Goal: Task Accomplishment & Management: Manage account settings

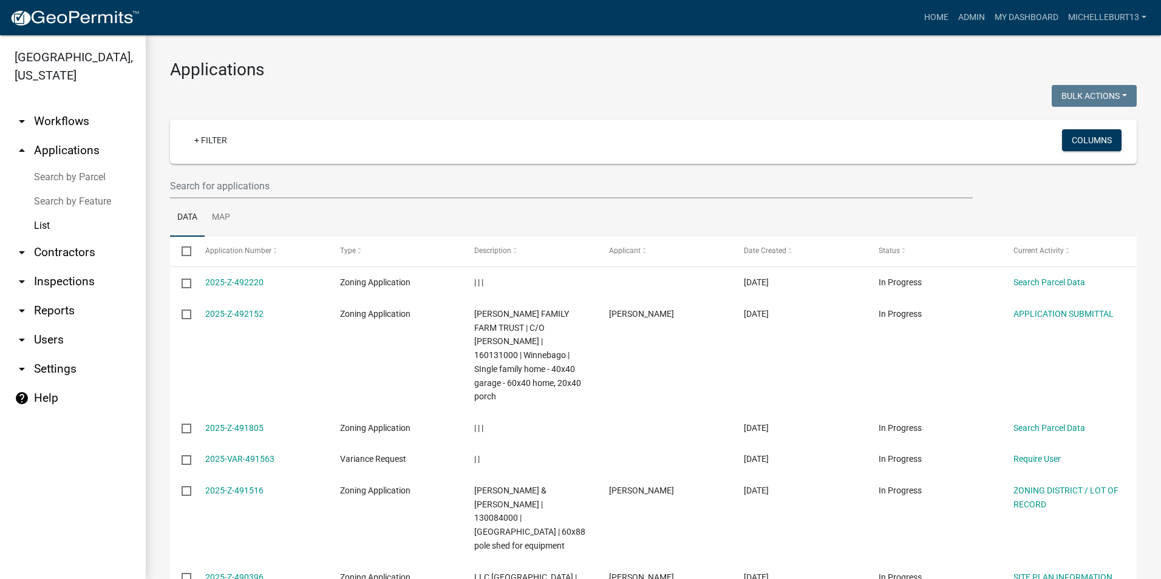
select select "3: 100"
click at [53, 121] on link "arrow_drop_down Workflows" at bounding box center [73, 121] width 146 height 29
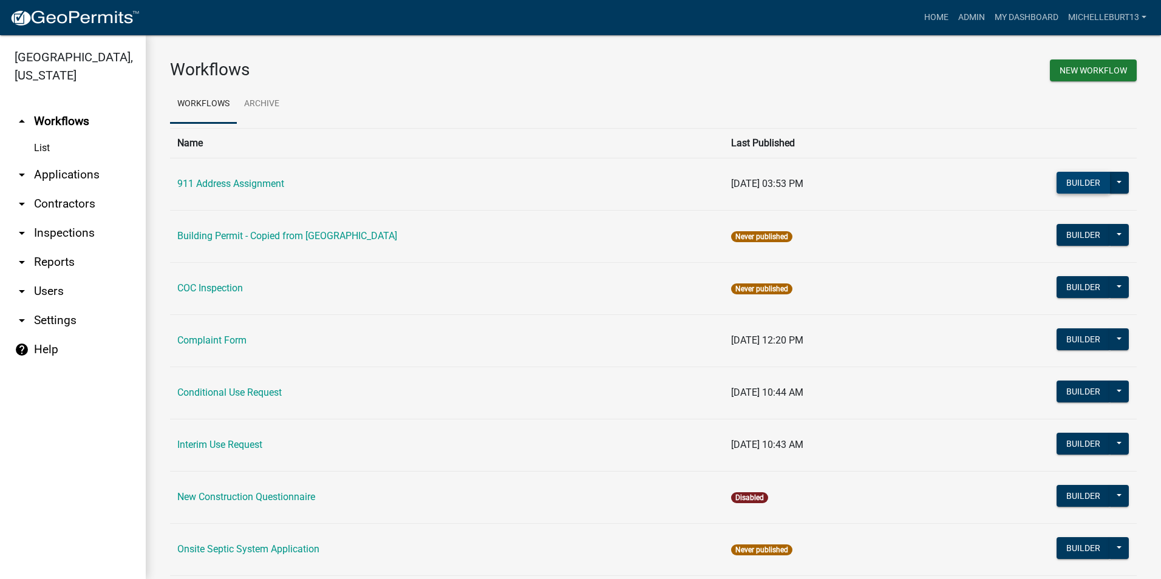
click at [1085, 184] on button "Builder" at bounding box center [1082, 183] width 53 height 22
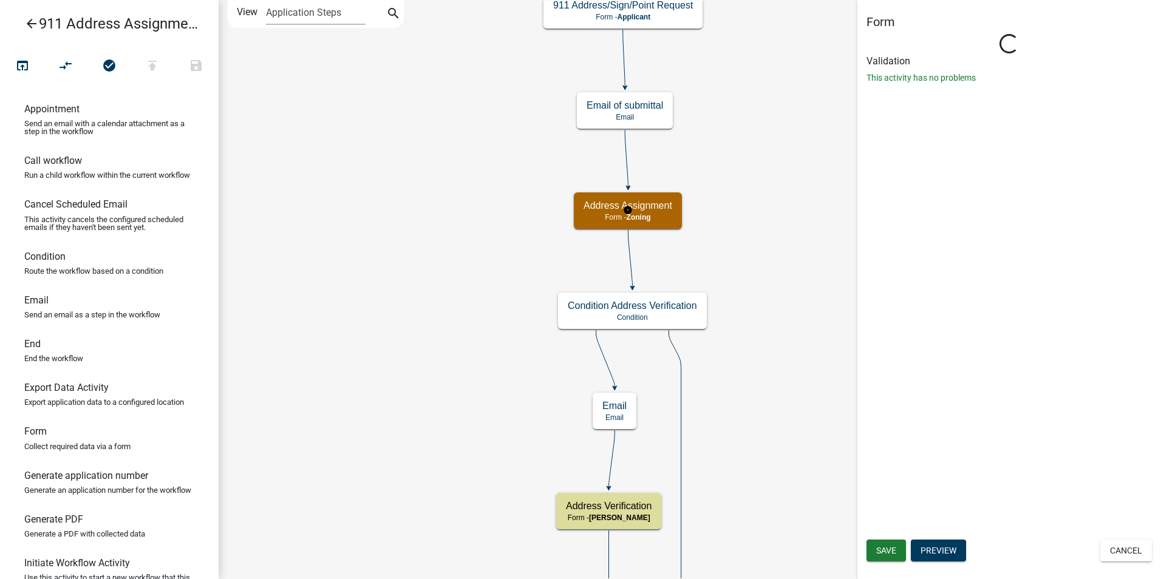
select select "A3EA60B4-D58C-4E9C-8B82-2F92BF4E35D2"
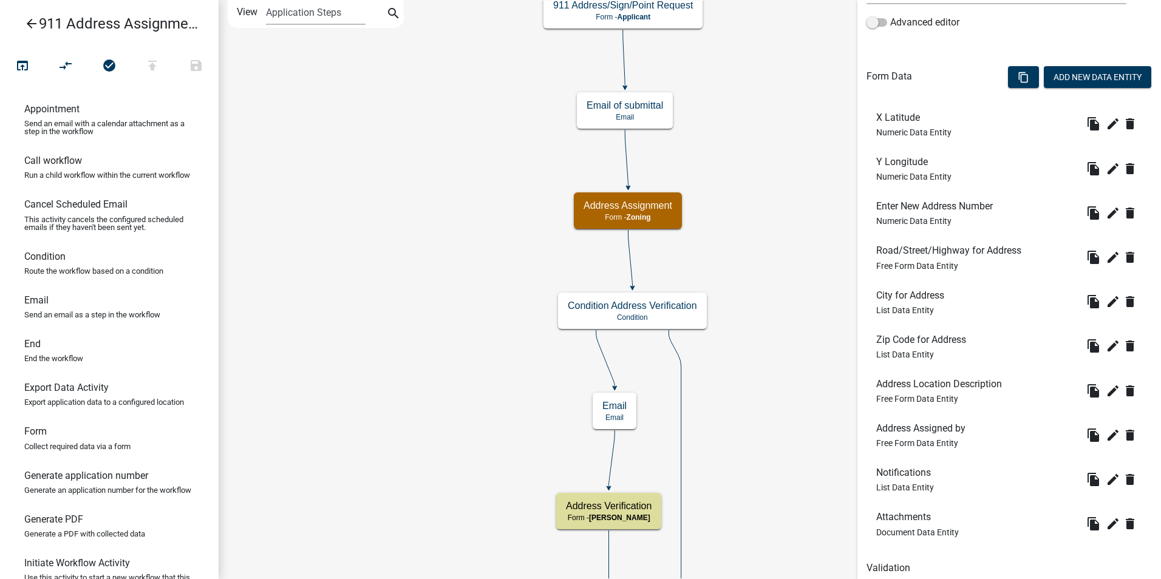
scroll to position [318, 0]
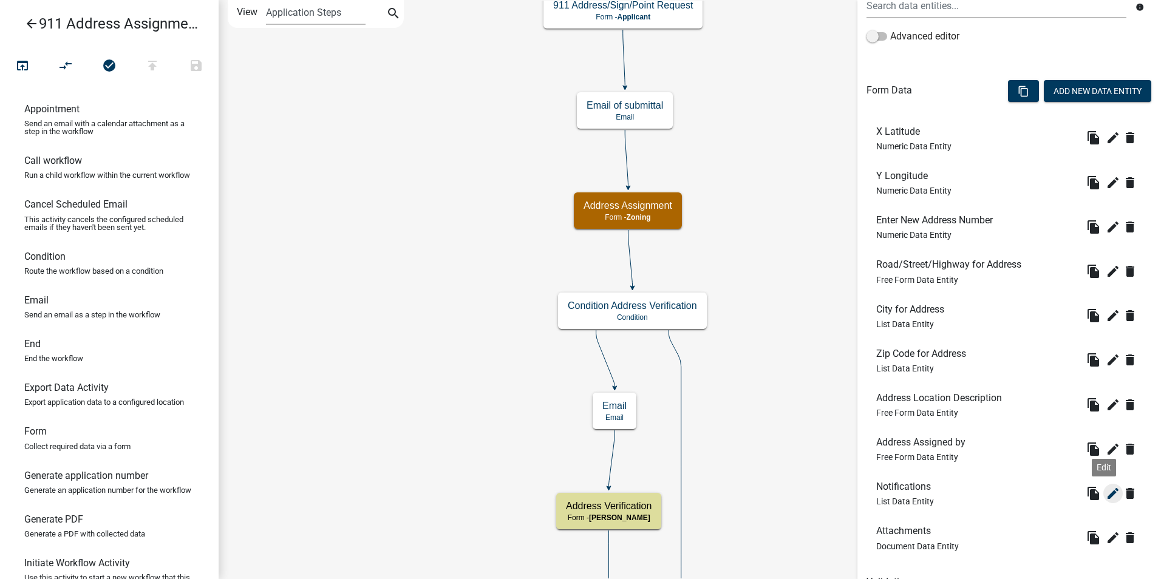
click at [1105, 492] on icon "edit" at bounding box center [1112, 493] width 15 height 15
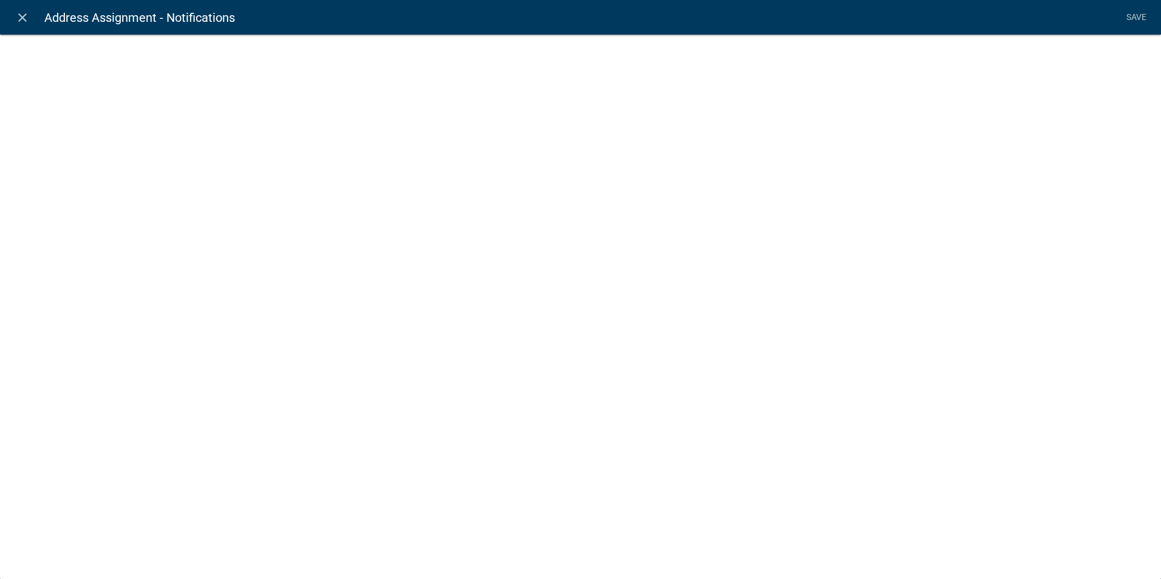
select select "list-data"
select select
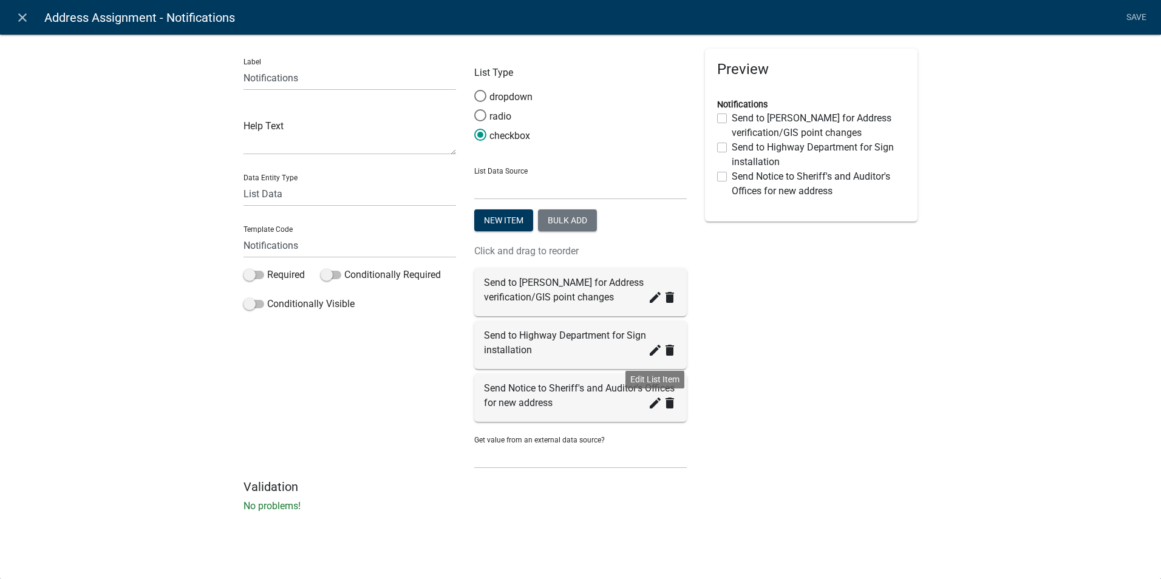
click at [654, 402] on icon "create" at bounding box center [655, 403] width 15 height 15
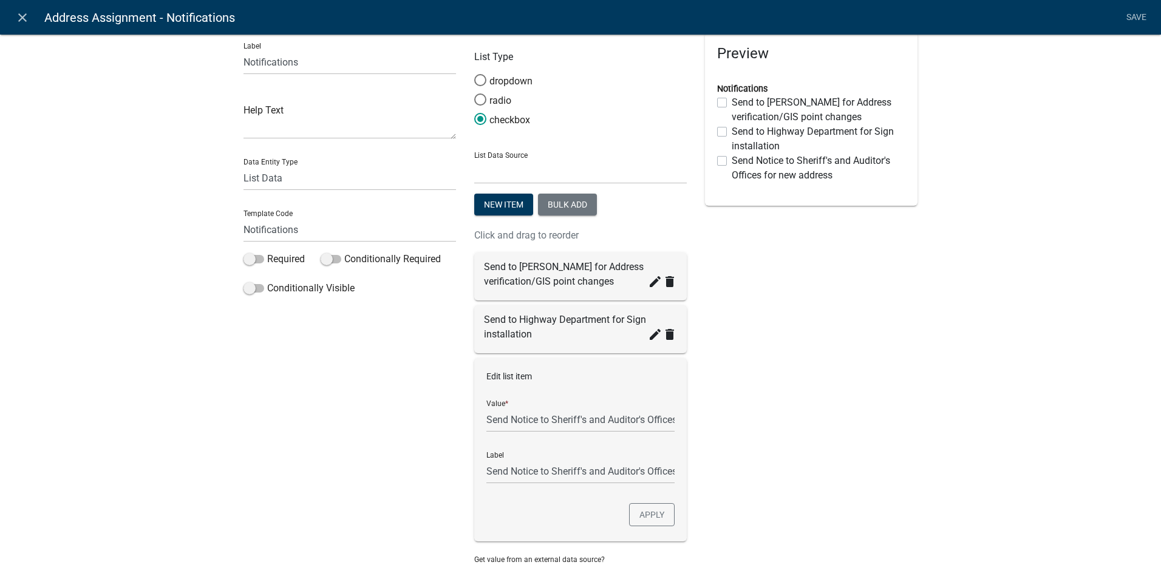
scroll to position [0, 0]
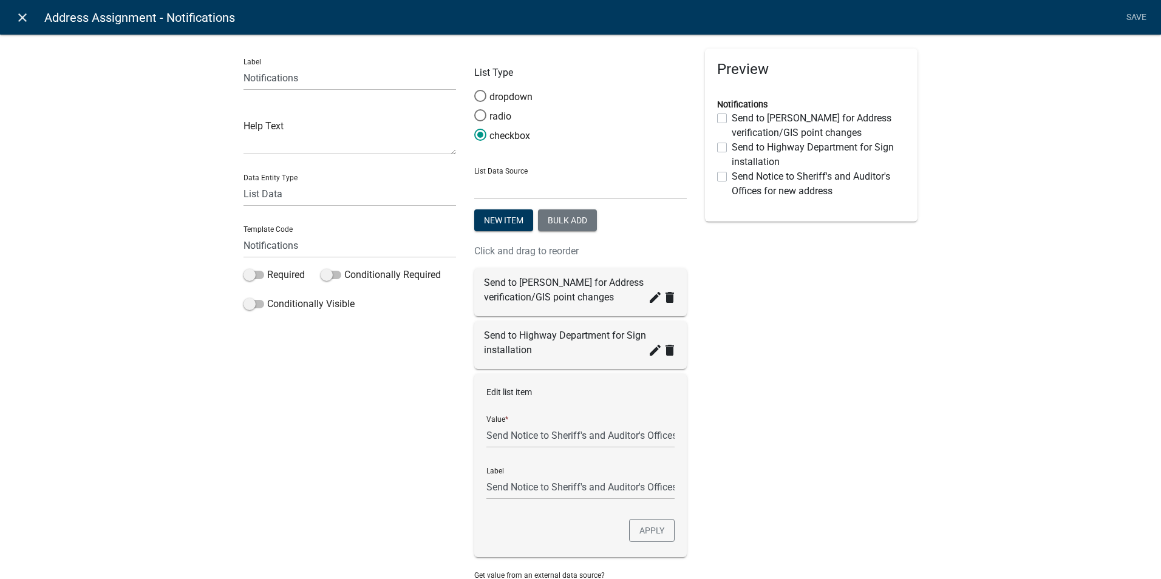
click at [22, 17] on icon "close" at bounding box center [22, 17] width 15 height 15
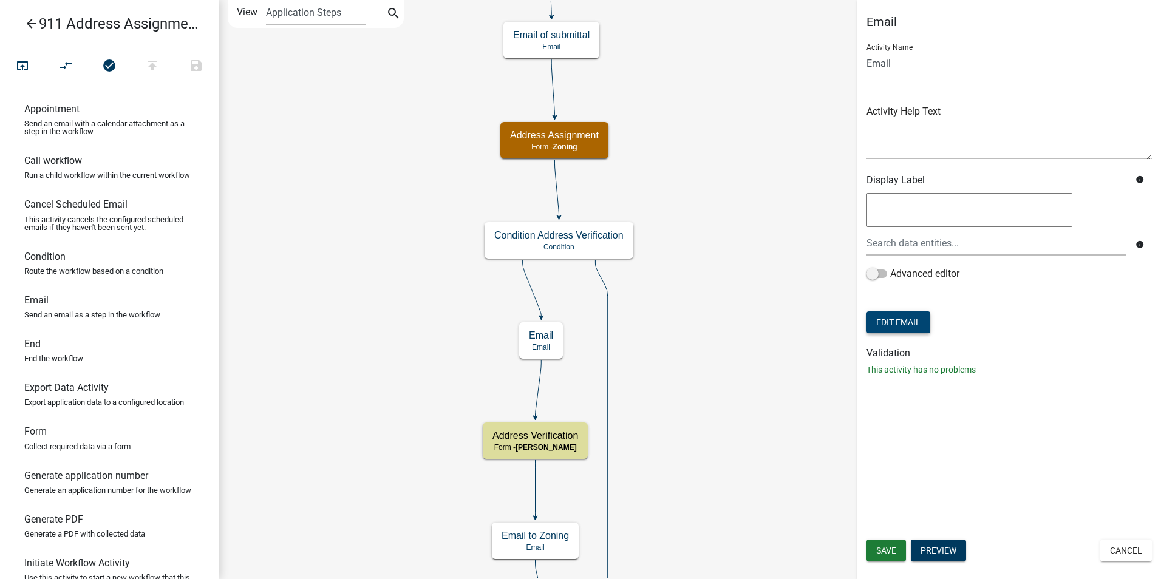
click at [892, 326] on button "Edit Email" at bounding box center [898, 322] width 64 height 22
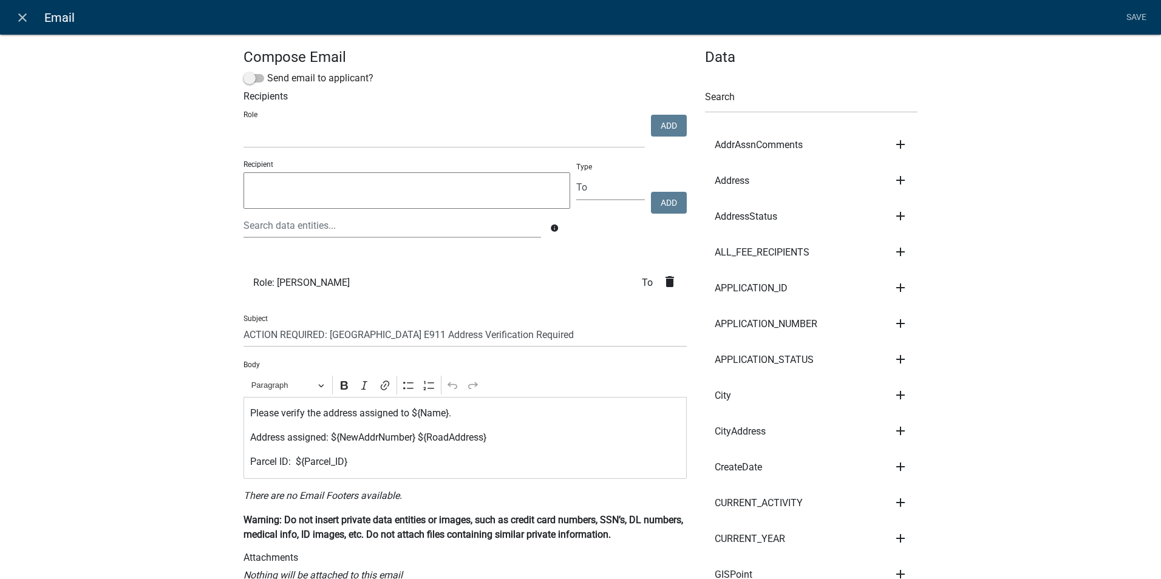
select select
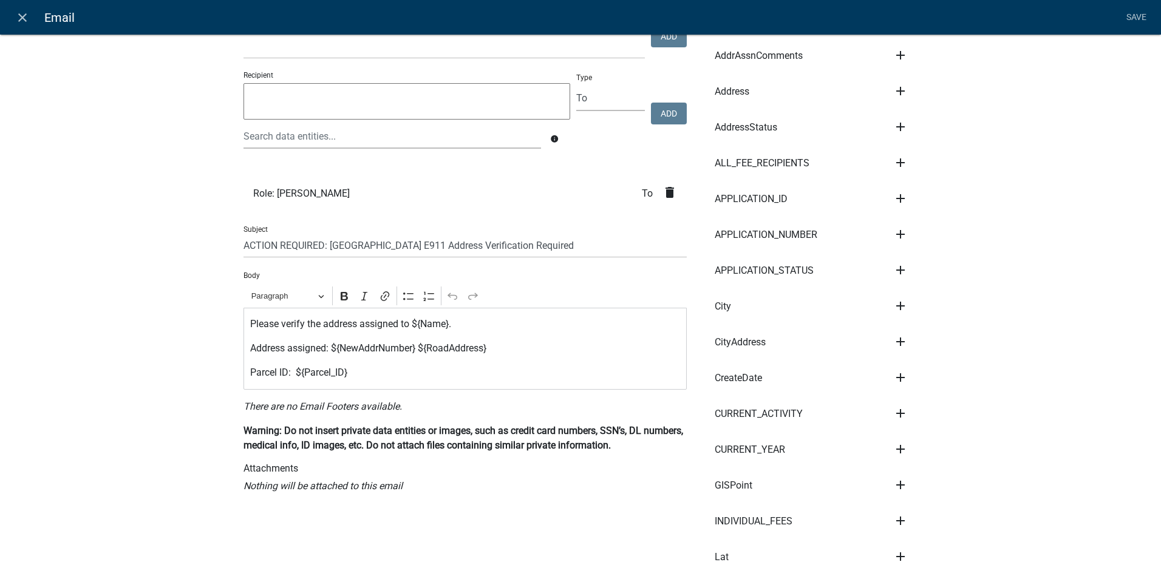
scroll to position [61, 0]
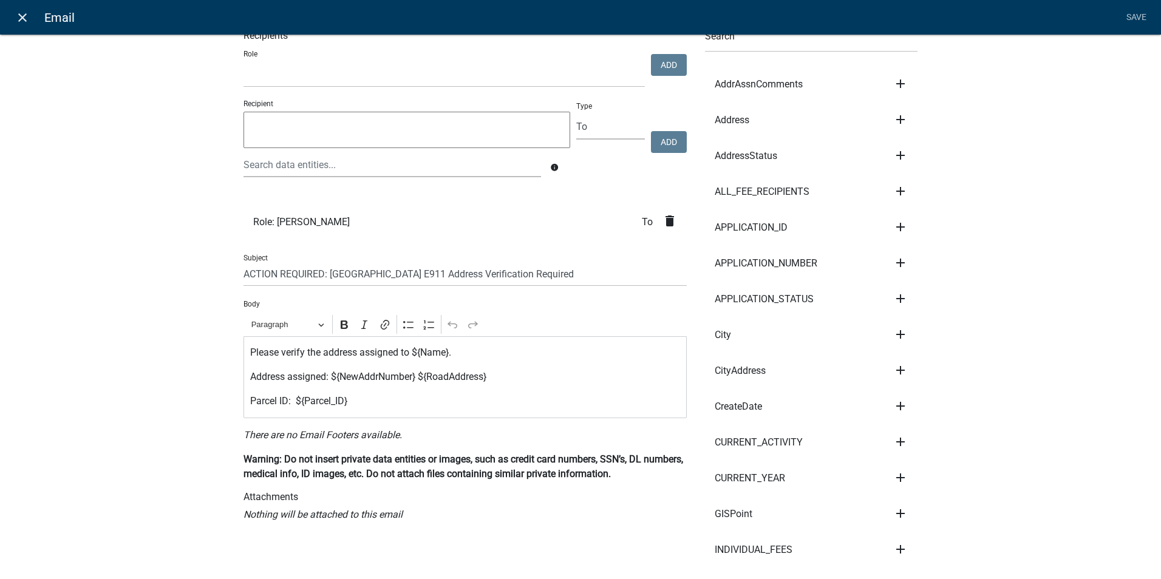
click at [22, 14] on icon "close" at bounding box center [22, 17] width 15 height 15
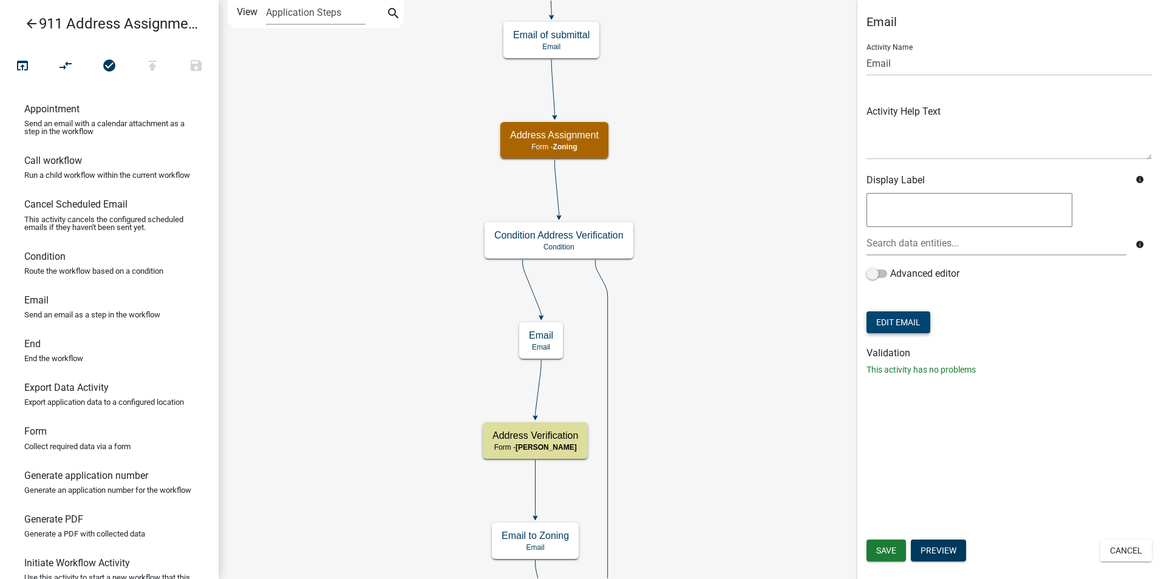
scroll to position [0, 0]
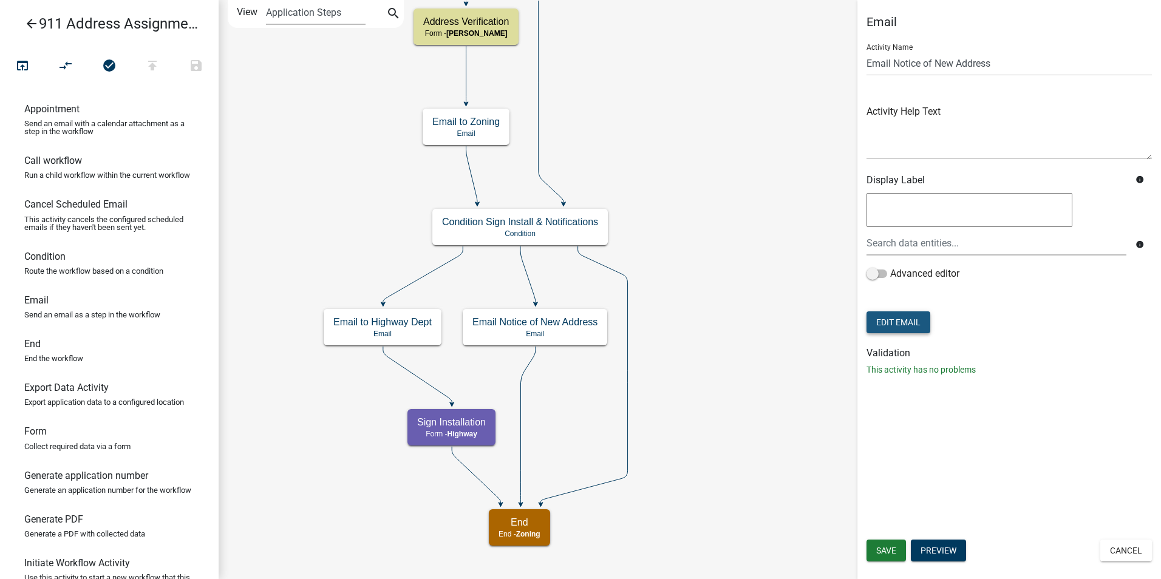
click at [895, 324] on button "Edit Email" at bounding box center [898, 322] width 64 height 22
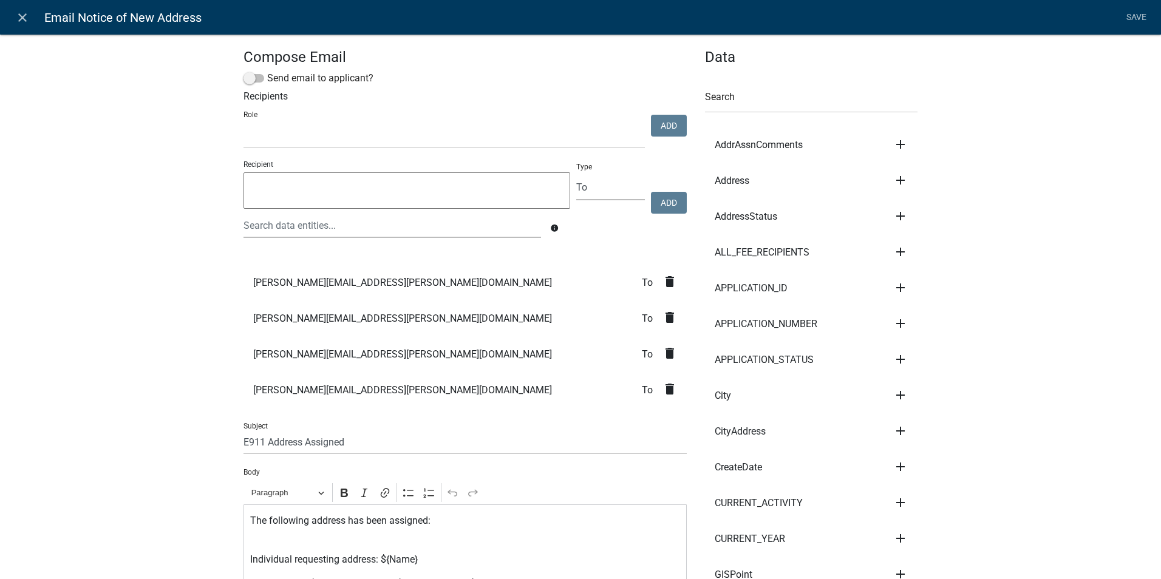
click at [366, 188] on textarea at bounding box center [406, 190] width 327 height 36
type textarea "[EMAIL_ADDRESS][DOMAIN_NAME]"
click at [659, 200] on button "Add" at bounding box center [669, 203] width 36 height 22
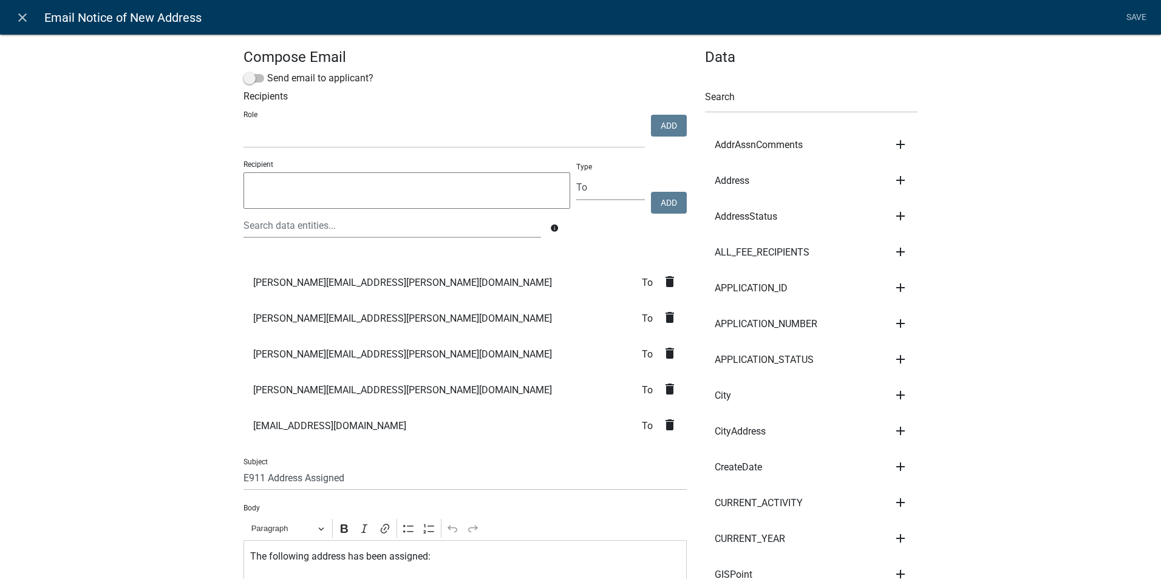
click at [308, 192] on textarea at bounding box center [406, 190] width 327 height 36
type textarea "[EMAIL_ADDRESS][DOMAIN_NAME]"
click at [659, 203] on button "Add" at bounding box center [669, 203] width 36 height 22
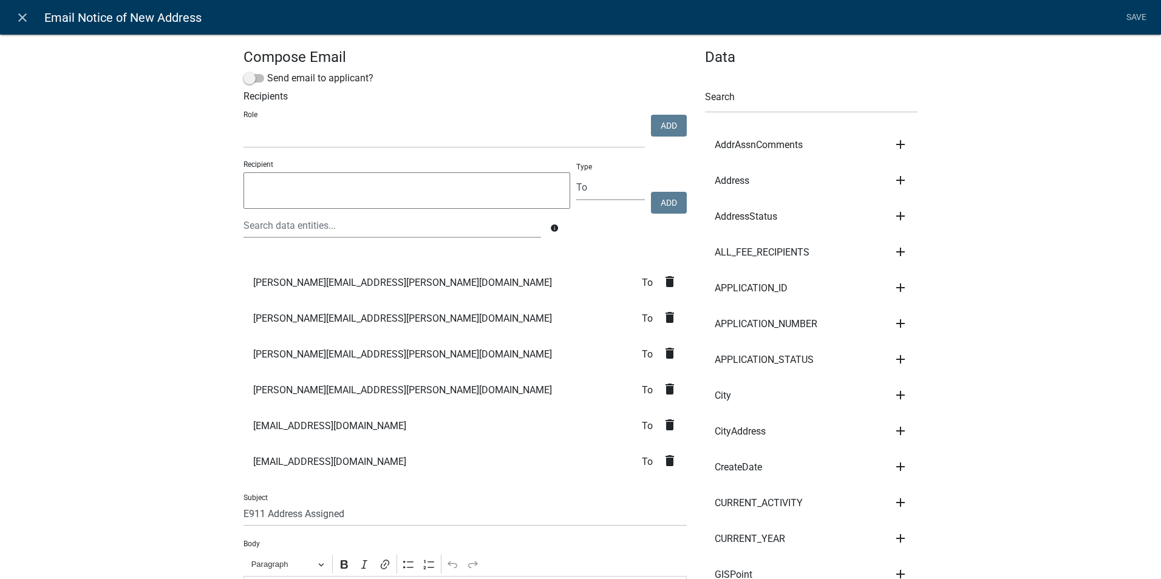
click at [666, 389] on icon "delete" at bounding box center [669, 389] width 15 height 15
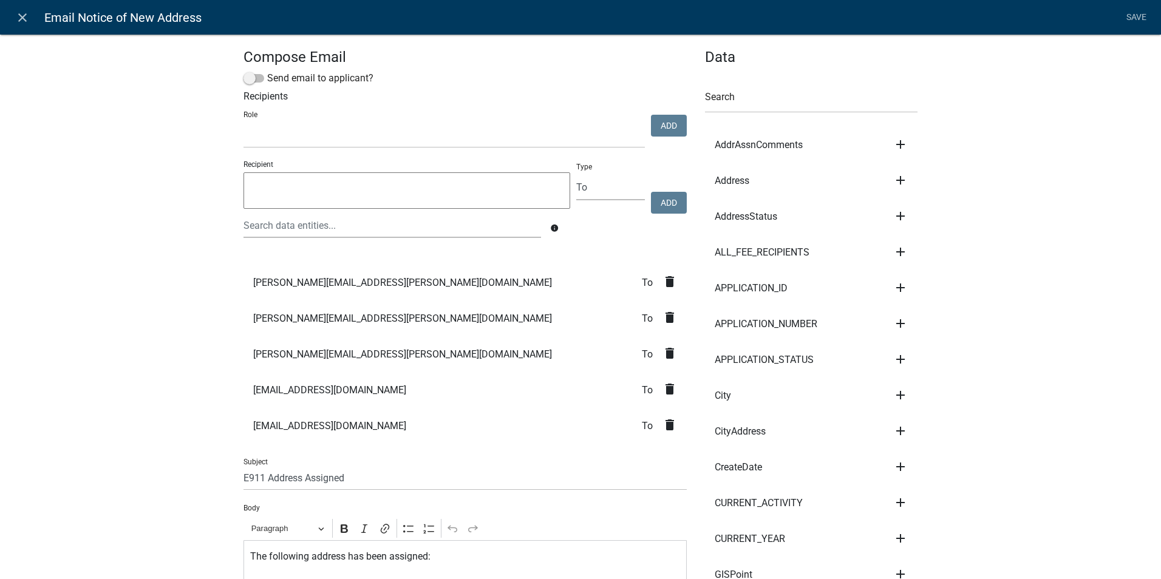
click at [302, 196] on textarea at bounding box center [406, 190] width 327 height 36
type textarea "[EMAIL_ADDRESS][DOMAIN_NAME]"
click at [659, 203] on button "Add" at bounding box center [669, 203] width 36 height 22
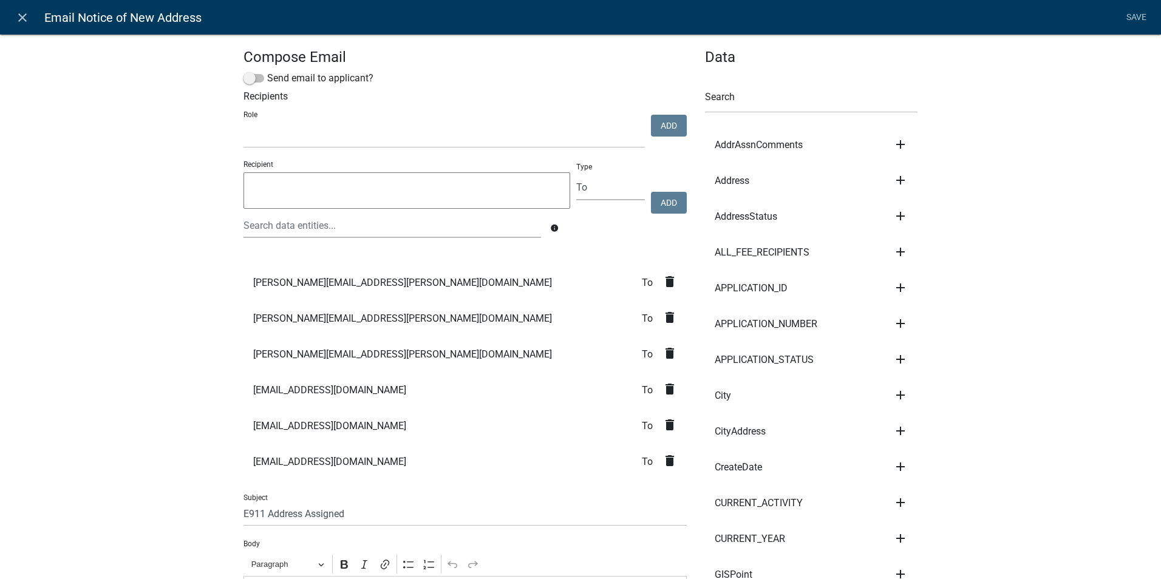
click at [664, 353] on icon "delete" at bounding box center [669, 353] width 15 height 15
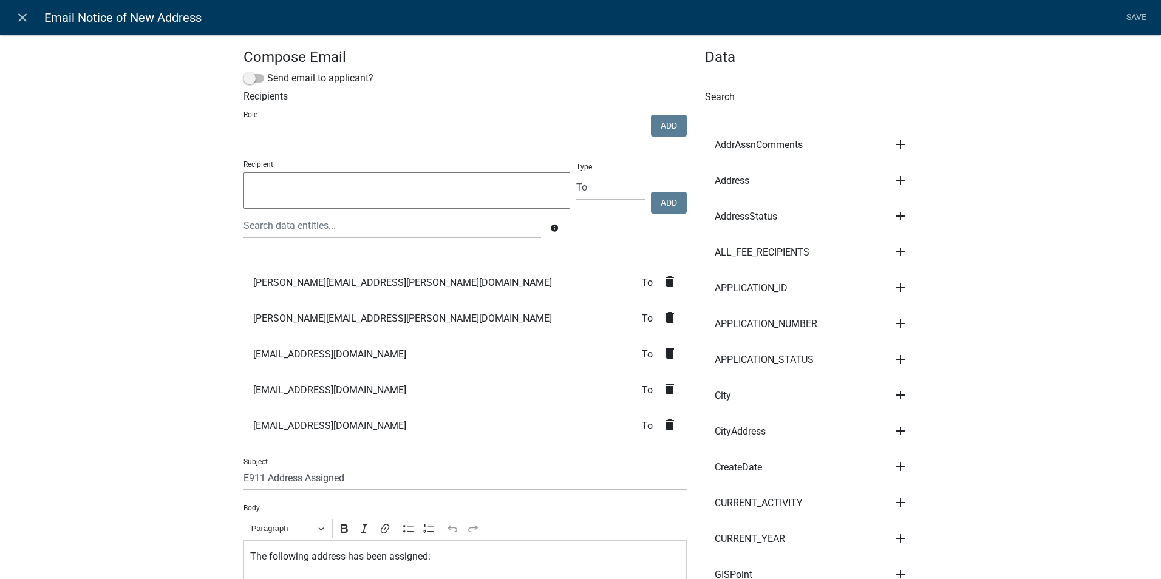
click at [287, 190] on textarea at bounding box center [406, 190] width 327 height 36
type textarea "[EMAIL_ADDRESS][DOMAIN_NAME]"
click at [663, 203] on button "Add" at bounding box center [669, 203] width 36 height 22
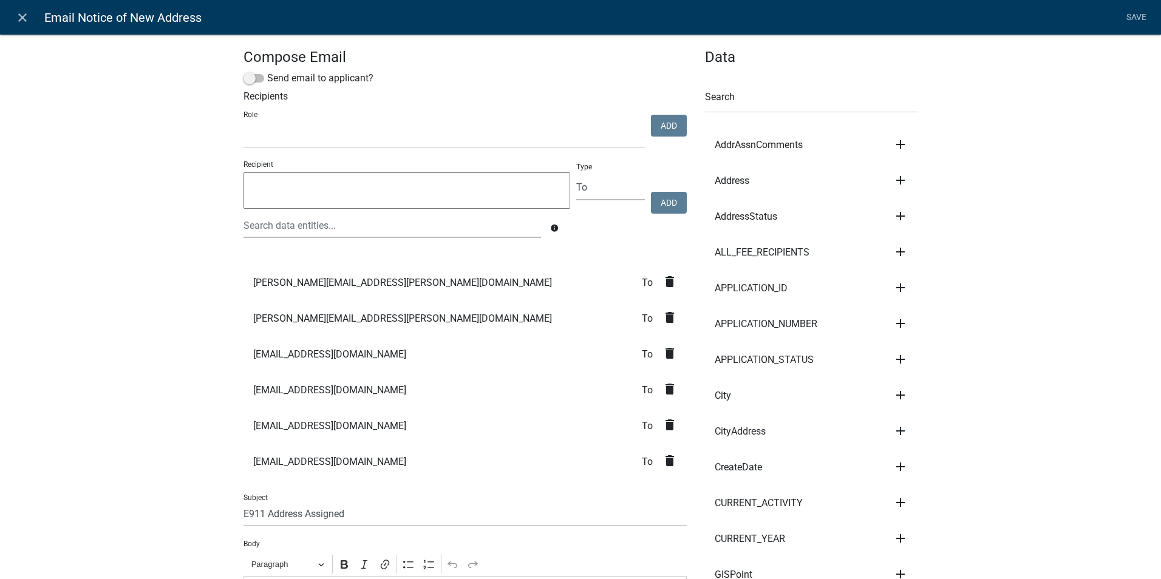
click at [664, 314] on icon "delete" at bounding box center [669, 317] width 15 height 15
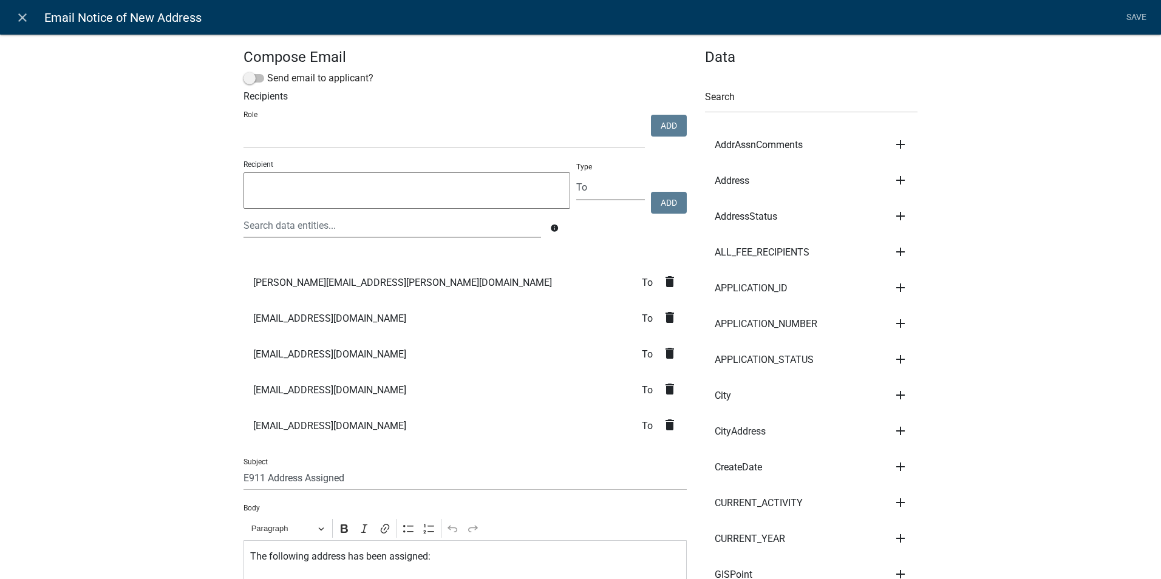
click at [274, 189] on textarea at bounding box center [406, 190] width 327 height 36
type textarea "[EMAIL_ADDRESS][DOMAIN_NAME]"
click at [661, 203] on button "Add" at bounding box center [669, 203] width 36 height 22
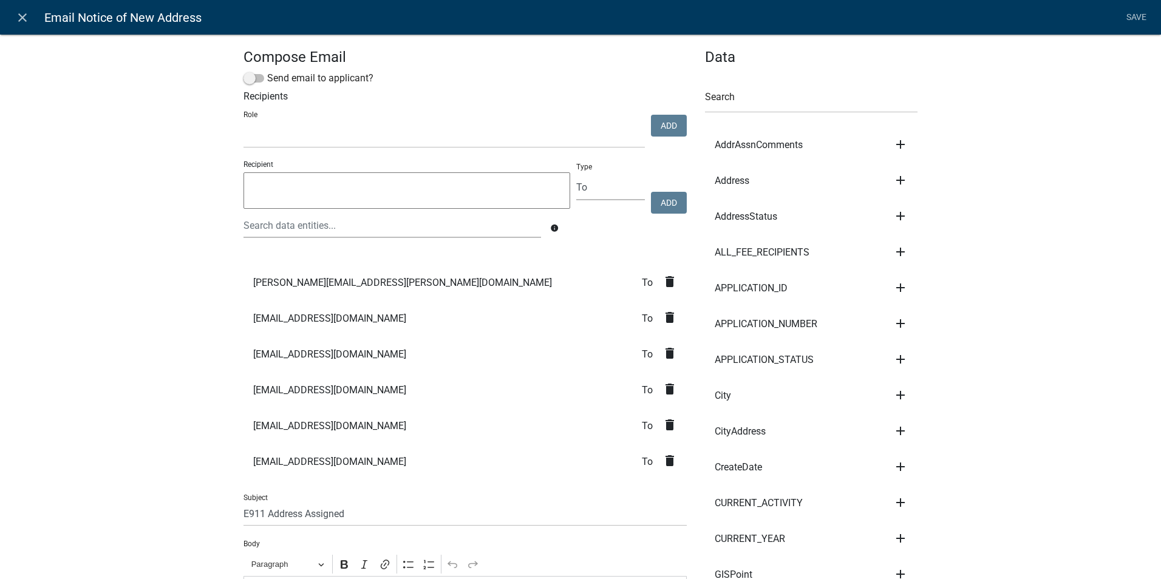
click at [665, 283] on icon "delete" at bounding box center [669, 281] width 15 height 15
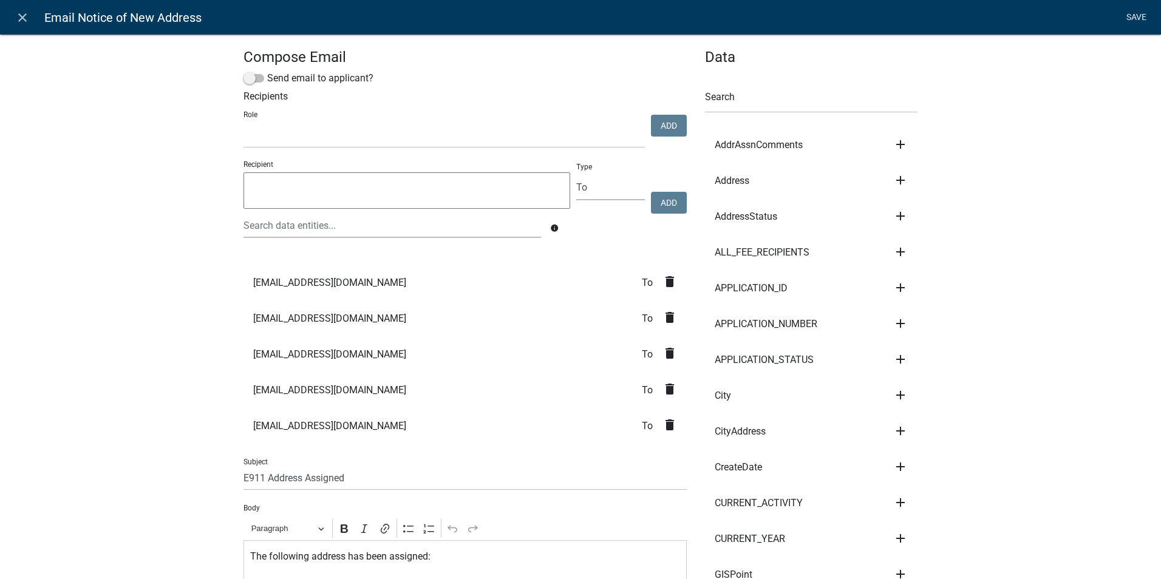
click at [1137, 17] on link "Save" at bounding box center [1136, 17] width 30 height 23
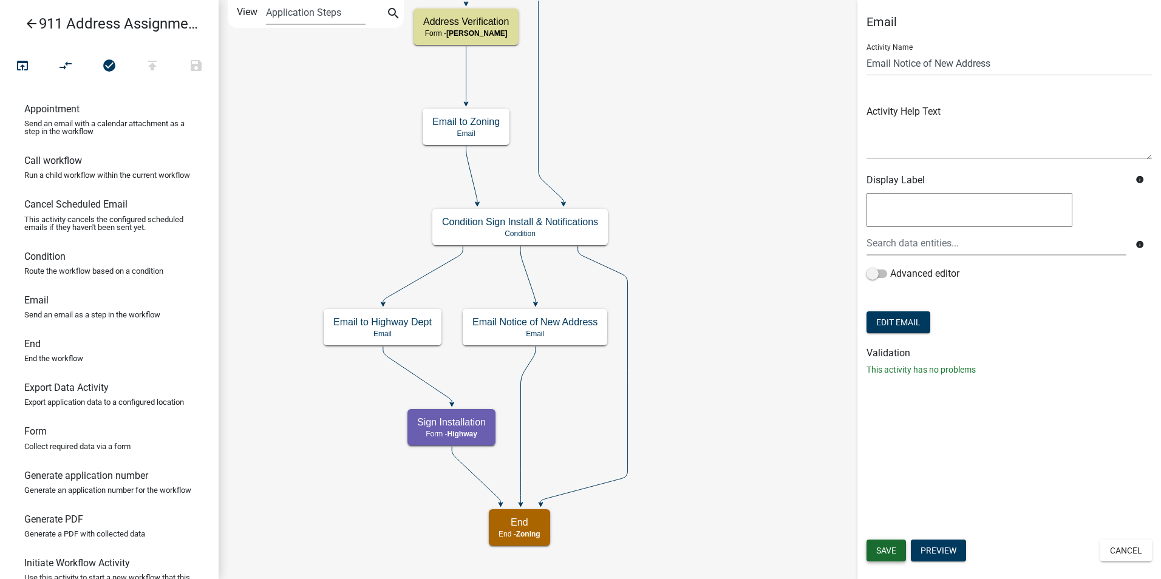
click at [882, 549] on span "Save" at bounding box center [886, 551] width 20 height 10
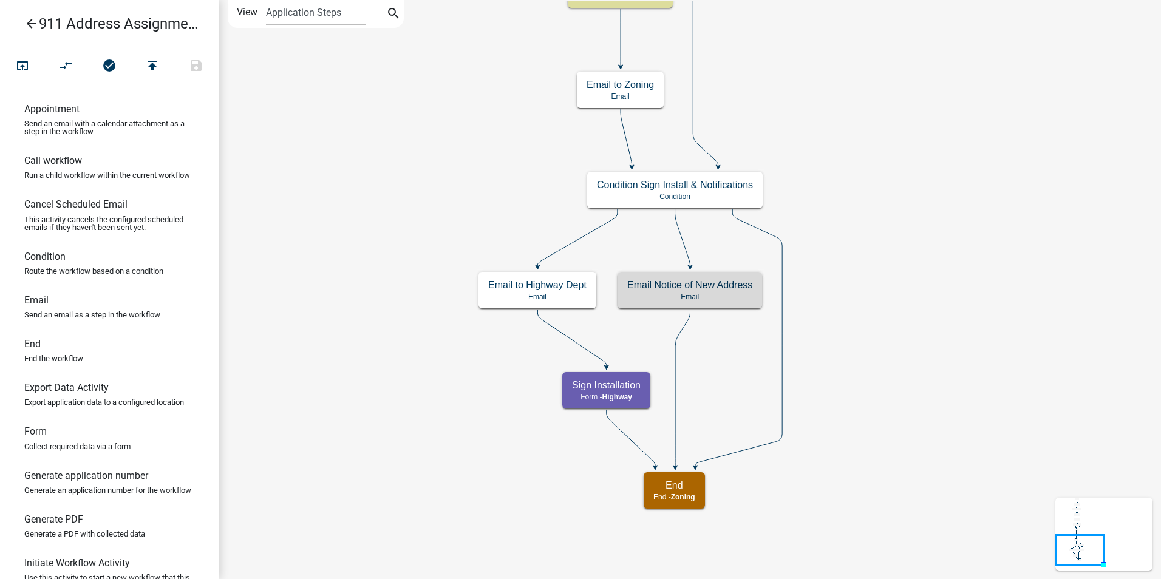
click at [30, 22] on icon "arrow_back" at bounding box center [31, 24] width 15 height 17
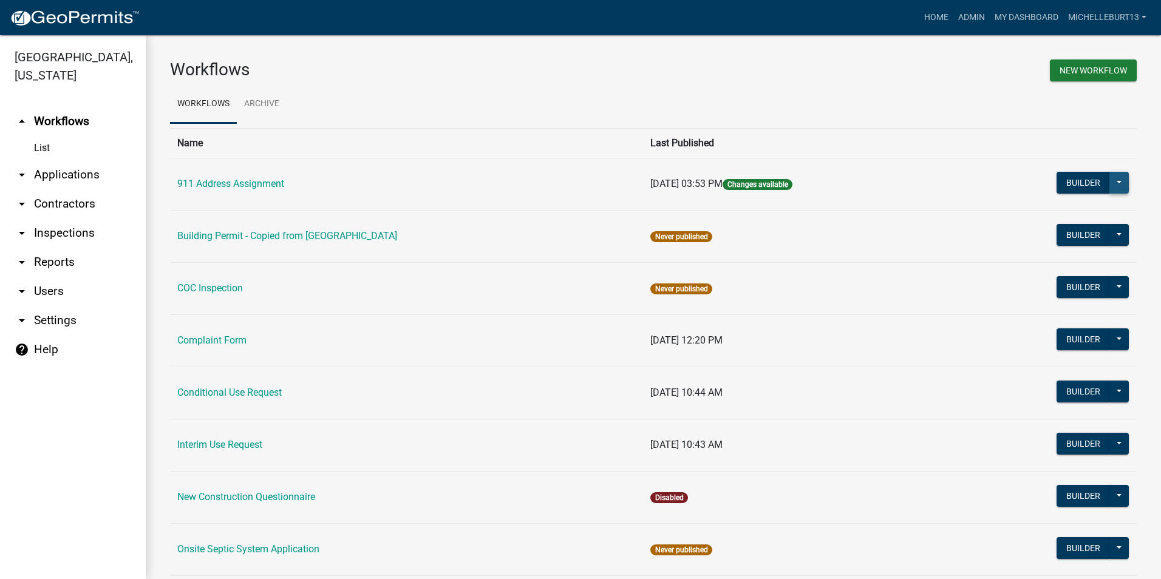
click at [1112, 183] on button at bounding box center [1118, 183] width 19 height 22
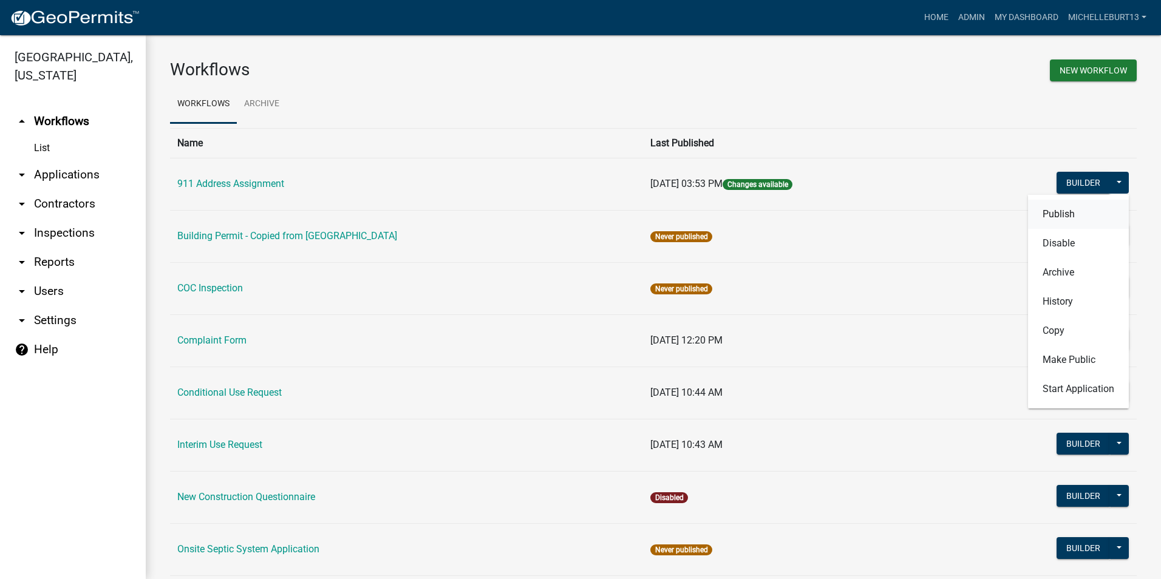
click at [1076, 209] on button "Publish" at bounding box center [1078, 214] width 101 height 29
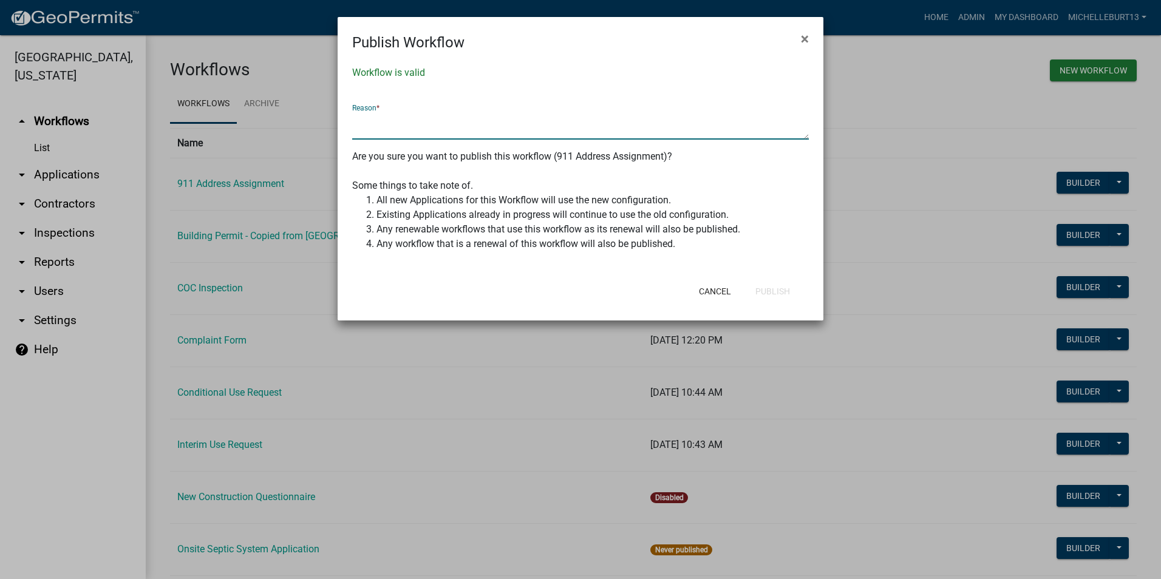
click at [420, 127] on textarea at bounding box center [580, 126] width 457 height 28
type textarea "Updated emails for the Assessor's Office and the Auditor's Office"
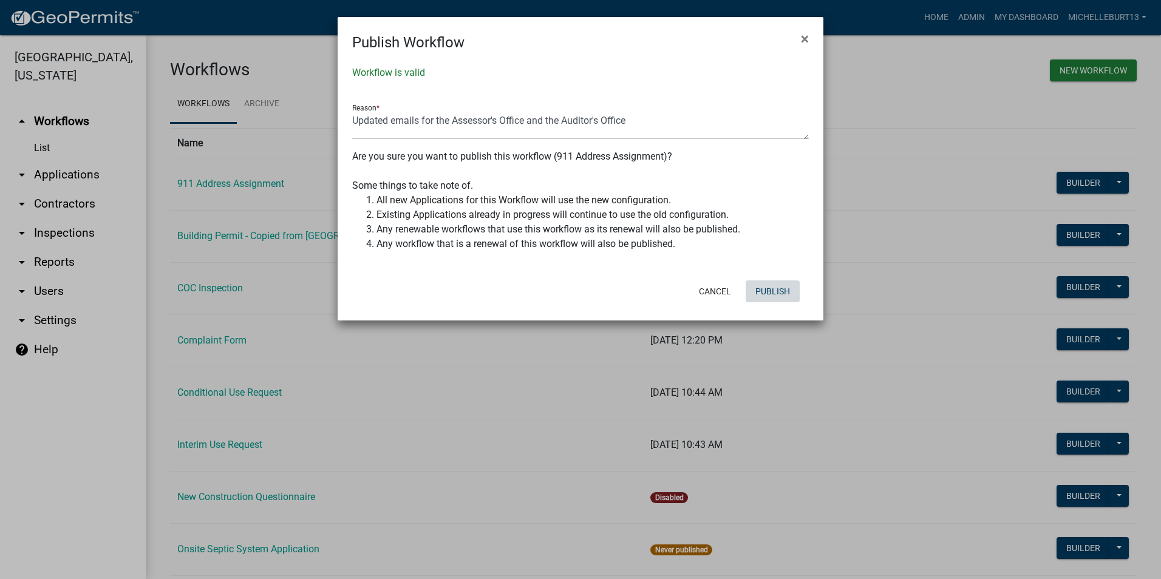
click at [771, 293] on button "Publish" at bounding box center [772, 291] width 54 height 22
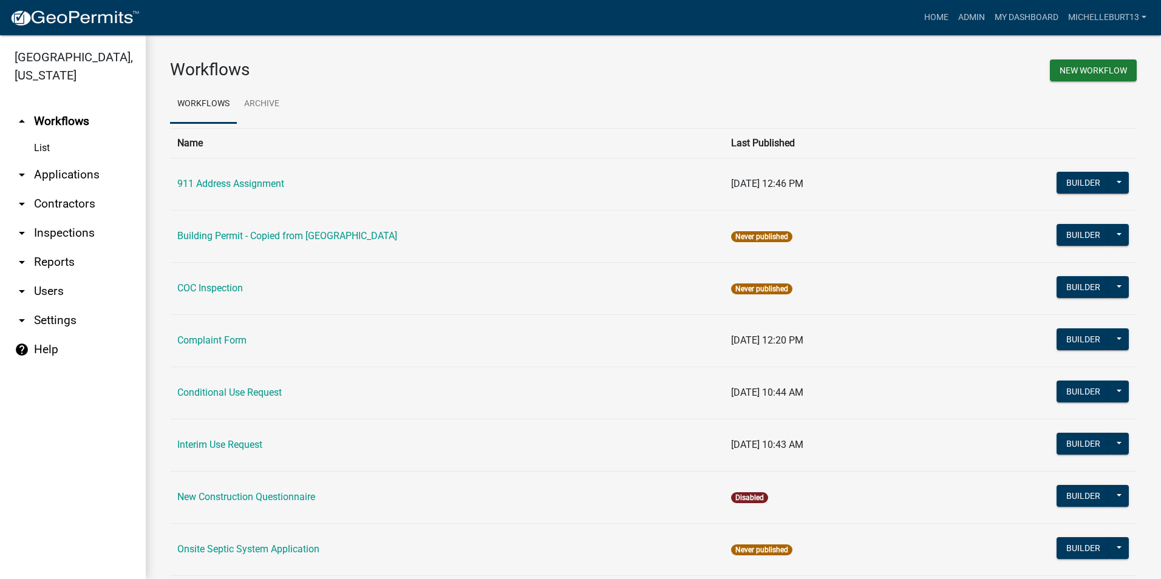
click at [66, 177] on link "arrow_drop_down Applications" at bounding box center [73, 174] width 146 height 29
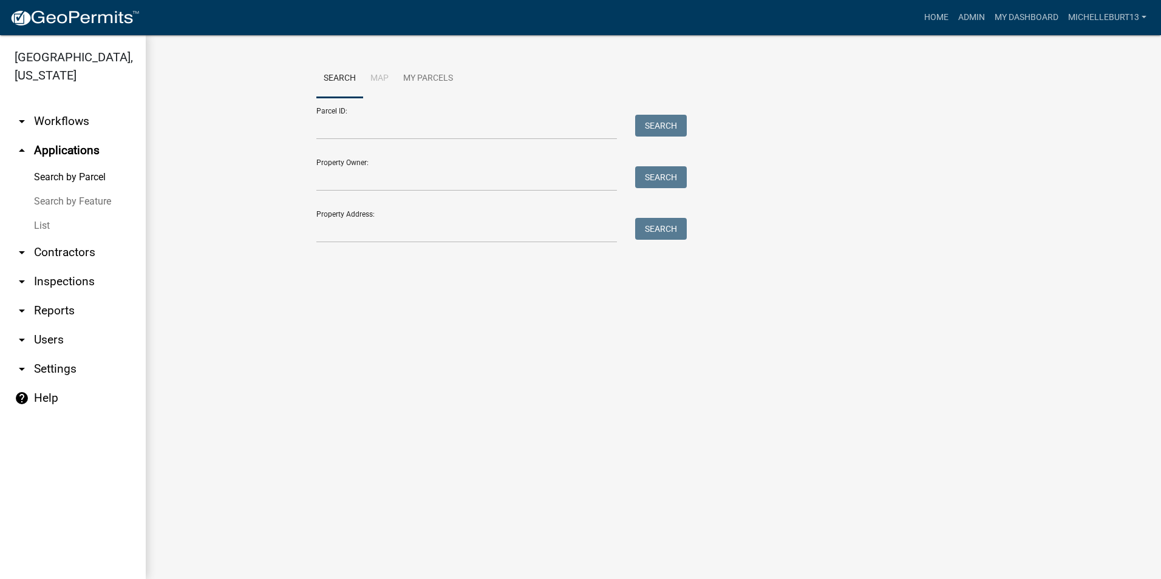
click at [42, 217] on link "List" at bounding box center [73, 226] width 146 height 24
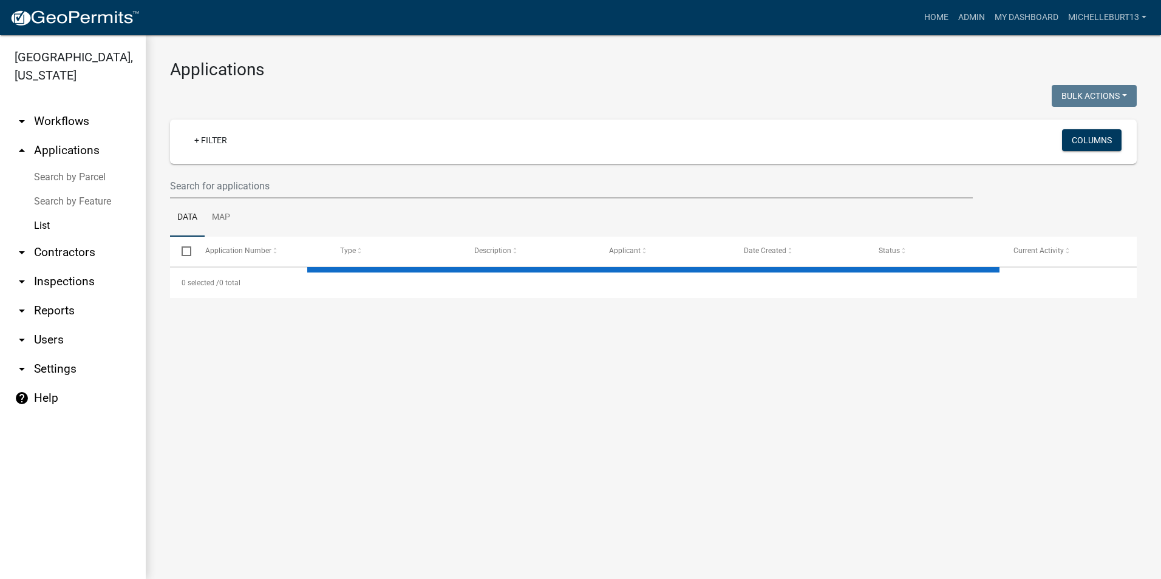
select select "3: 100"
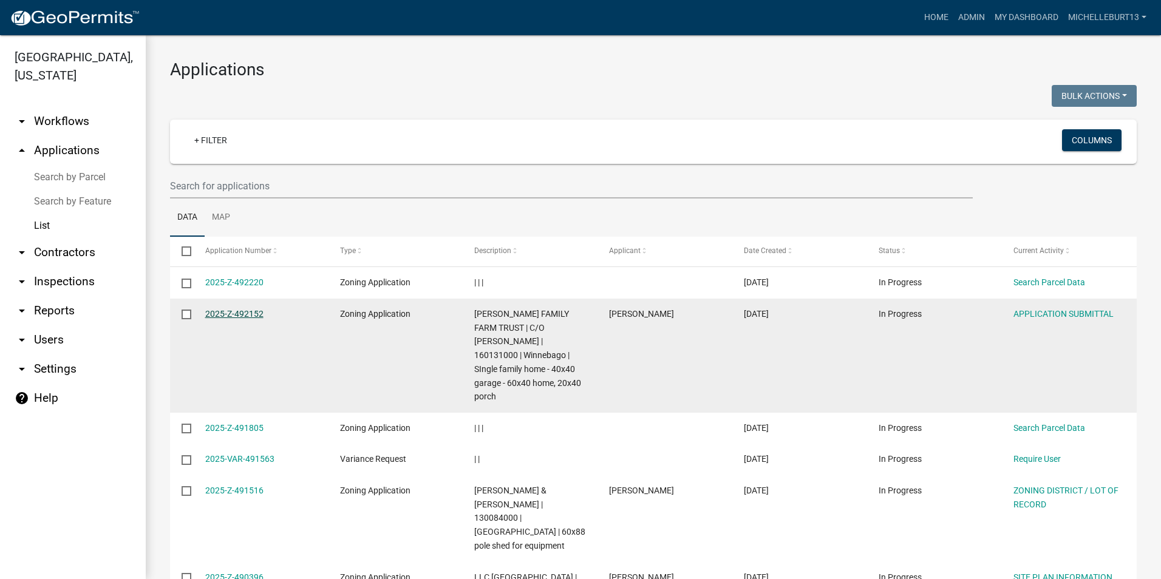
click at [225, 313] on link "2025-Z-492152" at bounding box center [234, 314] width 58 height 10
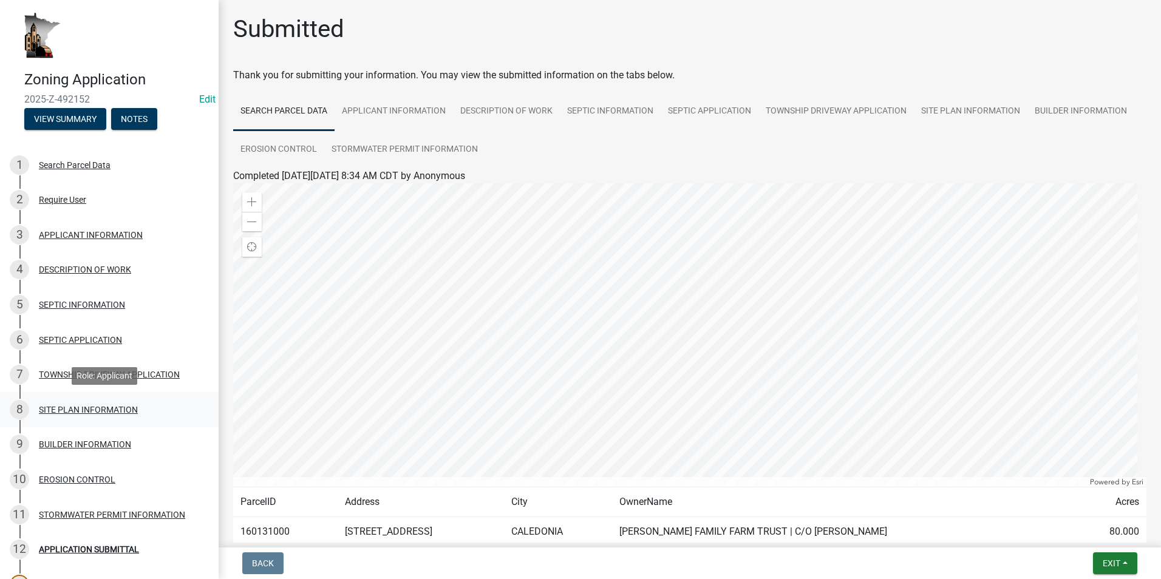
click at [90, 415] on div "8 SITE PLAN INFORMATION" at bounding box center [104, 409] width 189 height 19
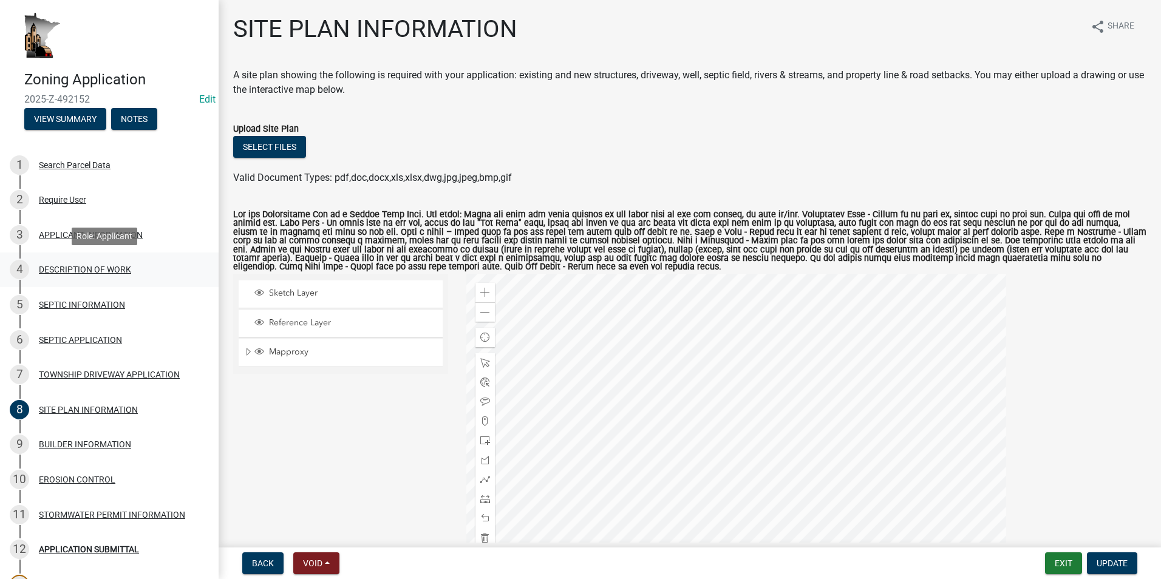
click at [54, 270] on div "DESCRIPTION OF WORK" at bounding box center [85, 269] width 92 height 8
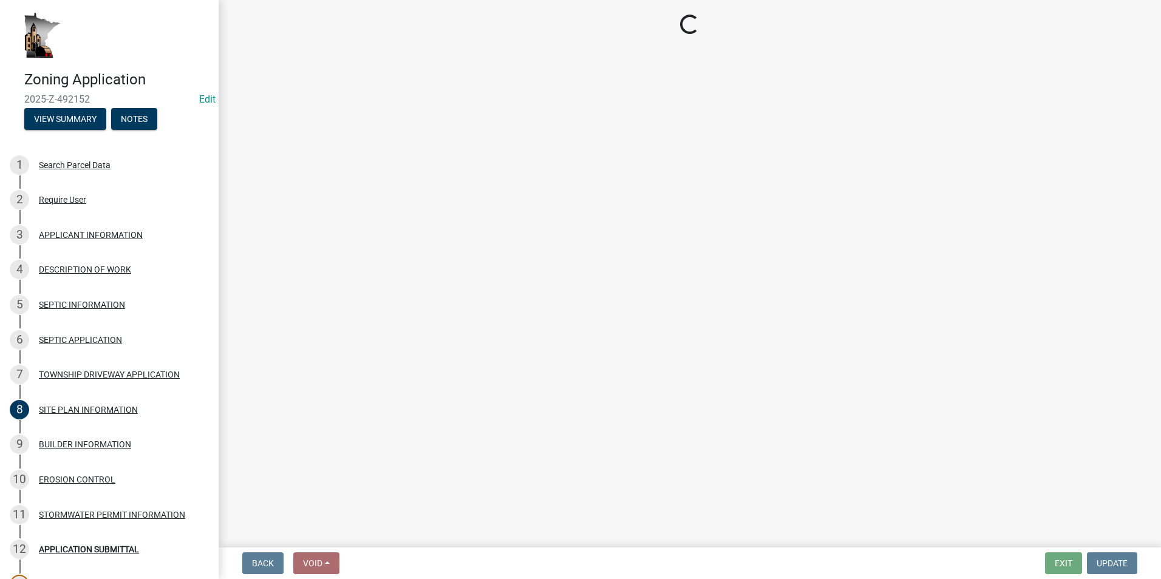
select select "e1fb8828-f682-45b5-9017-38d4fe0ec7ac"
select select "ee49324e-6bbc-48fe-982e-4c2d7e8c1c0f"
select select "e929572a-d3c1-4656-a5cb-745867c8f3e2"
select select "4bd12ca6-4a20-42a0-933f-fd6ef7b65674"
select select "f6530b7c-8d9d-4b8e-9289-b4b5dbfd0833"
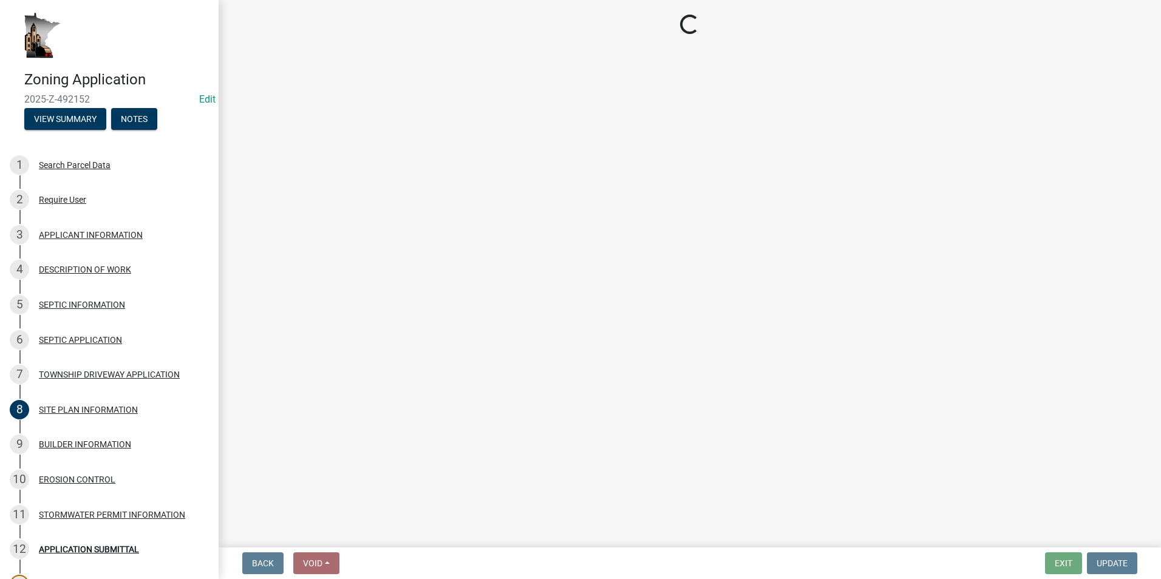
select select "c0af4bca-2ac9-43a4-954a-b6dfd2bb8fae"
select select "9be9e7d3-9e70-4da3-86bf-a1318ba5310f"
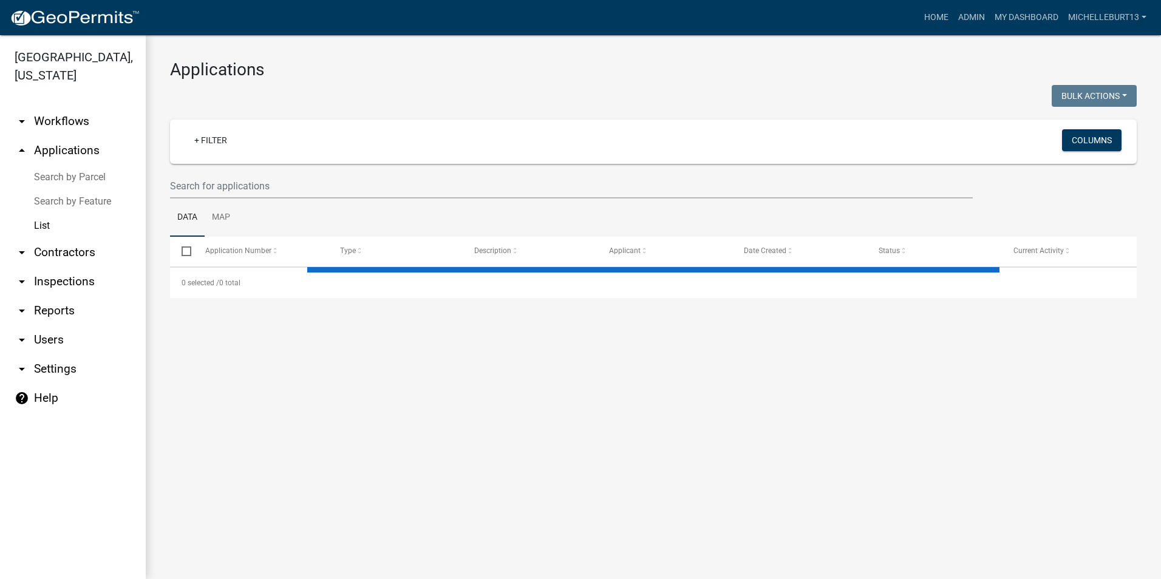
select select "3: 100"
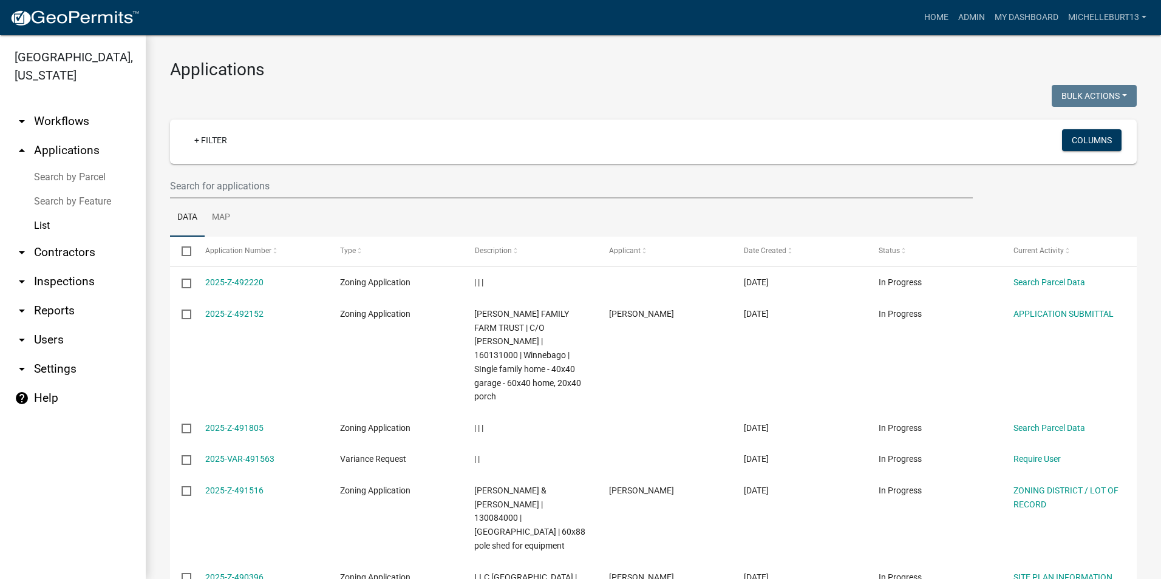
select select "3: 100"
